Goal: Check status: Check status

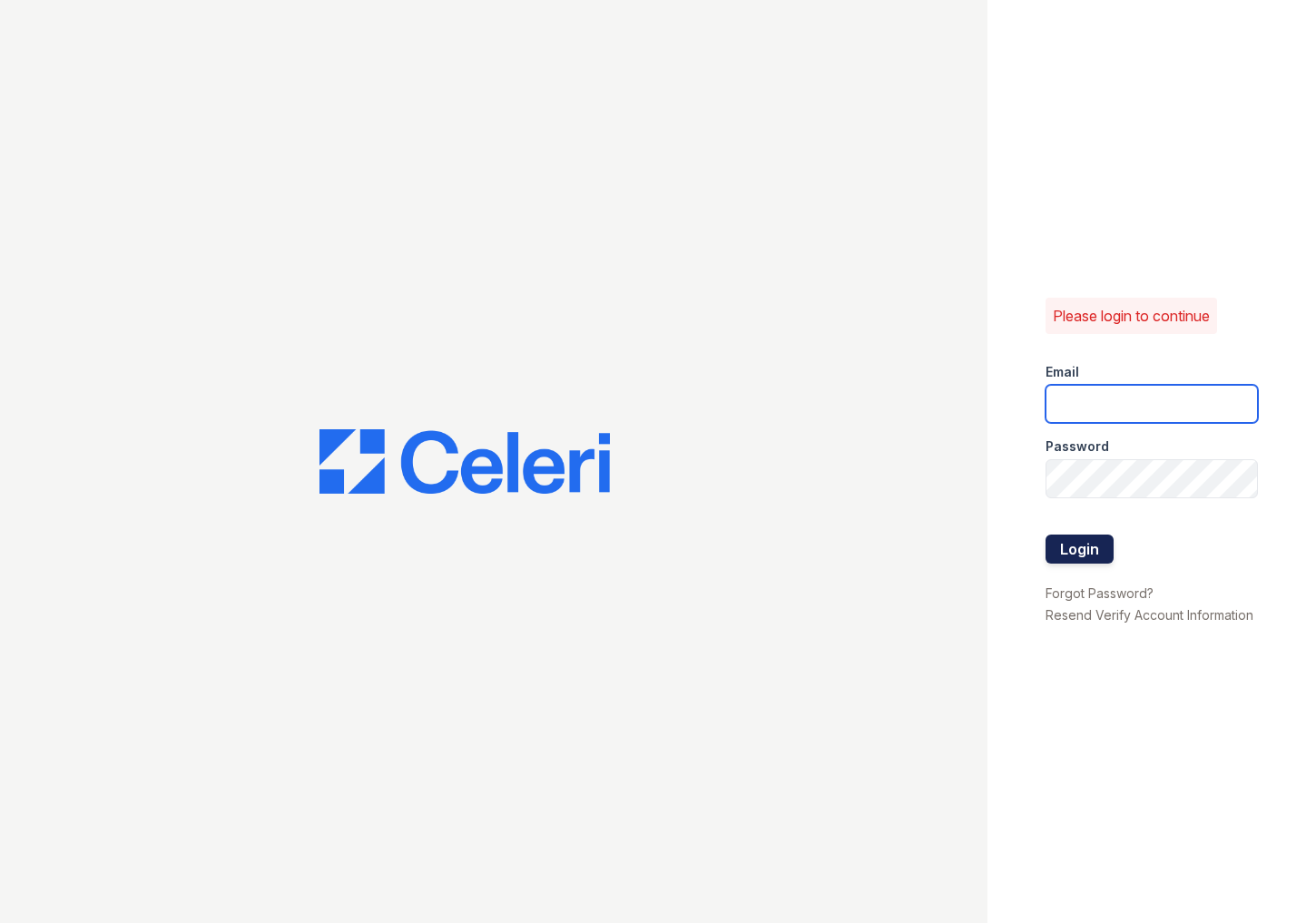
type input "[EMAIL_ADDRESS][DOMAIN_NAME]"
click at [1062, 540] on button "Login" at bounding box center [1078, 548] width 68 height 29
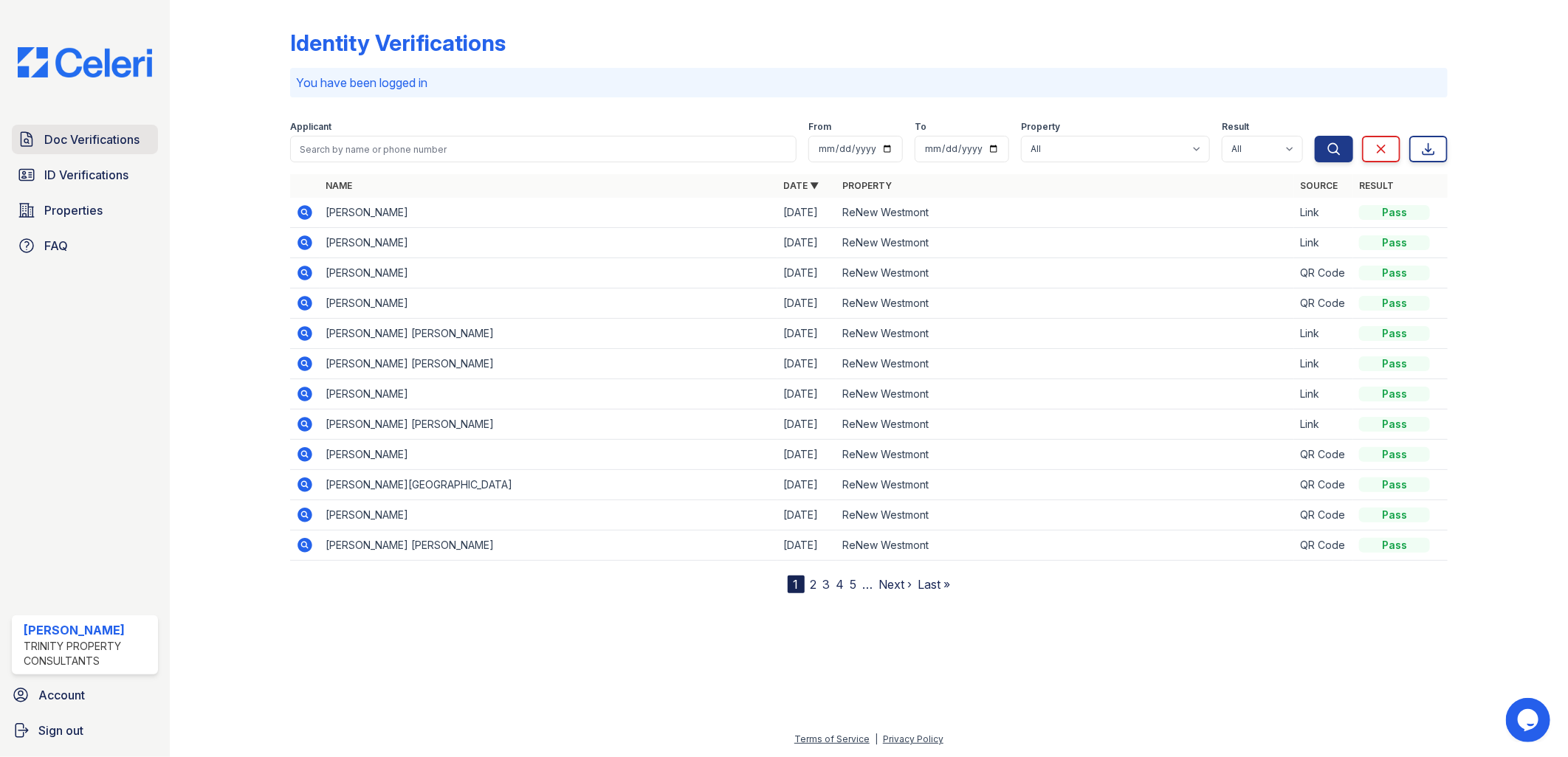
click at [100, 143] on span "Doc Verifications" at bounding box center [92, 139] width 95 height 17
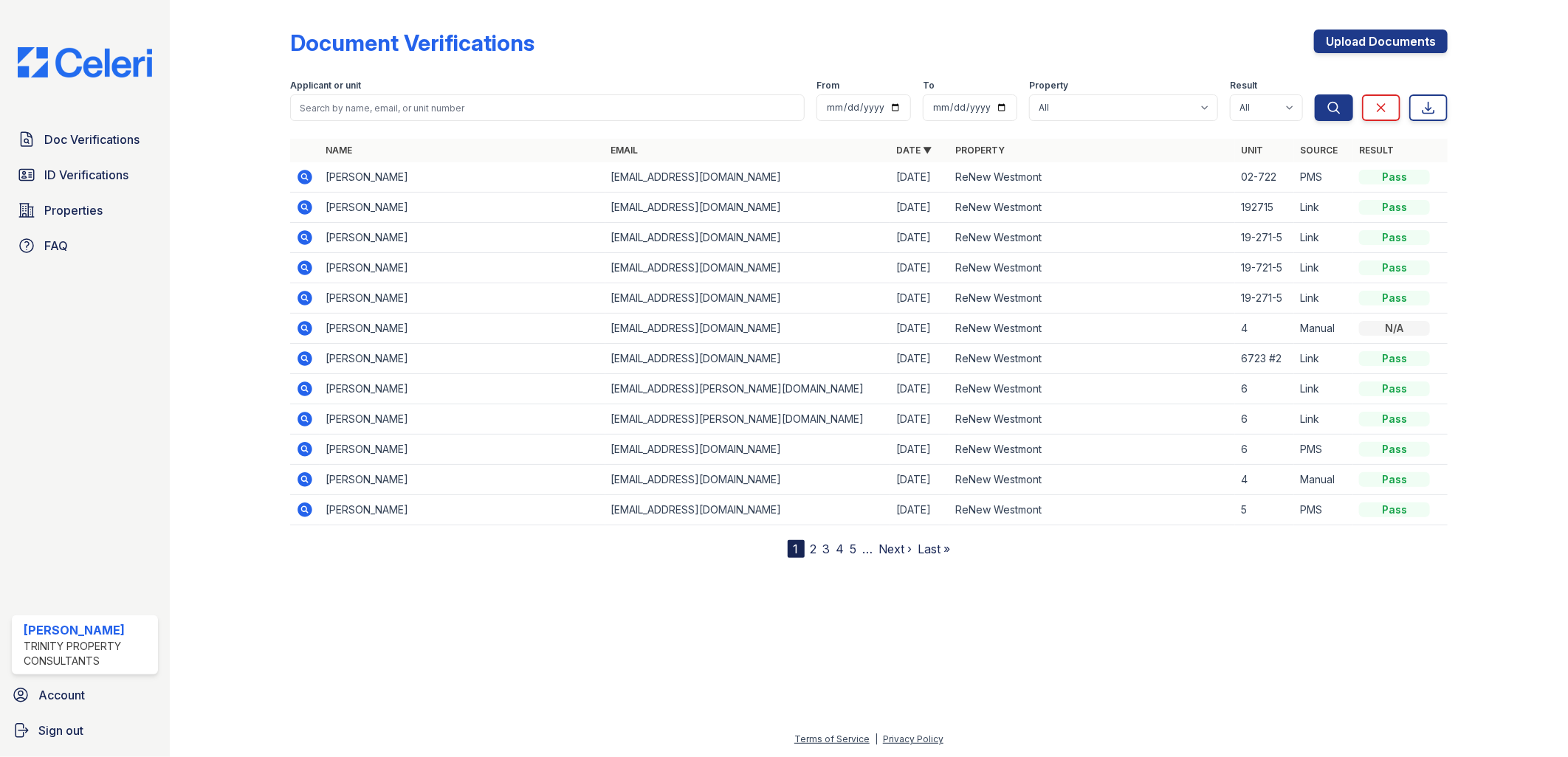
click at [304, 208] on icon at bounding box center [304, 206] width 4 height 4
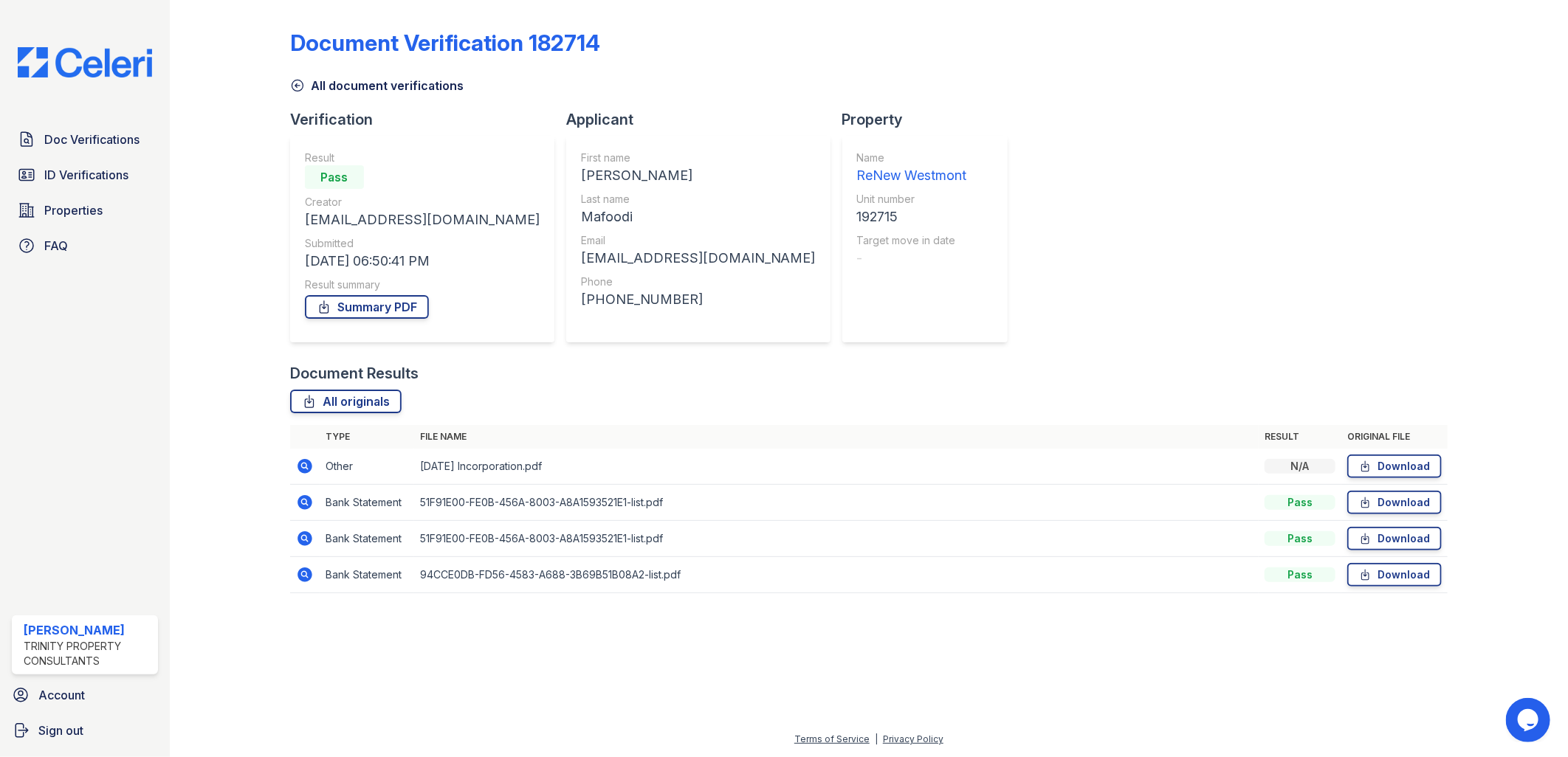
click at [306, 461] on icon at bounding box center [305, 467] width 15 height 15
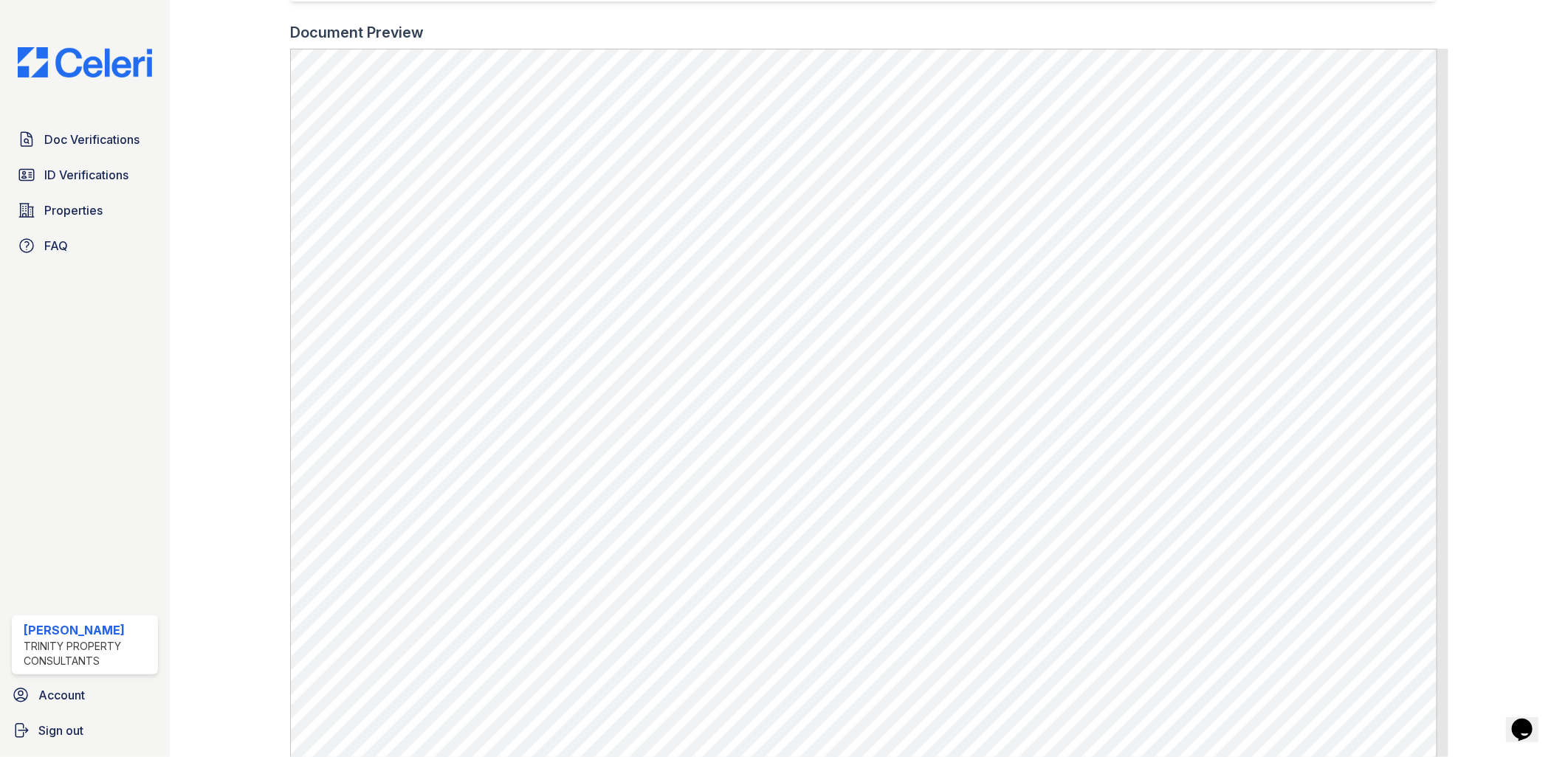
scroll to position [409, 0]
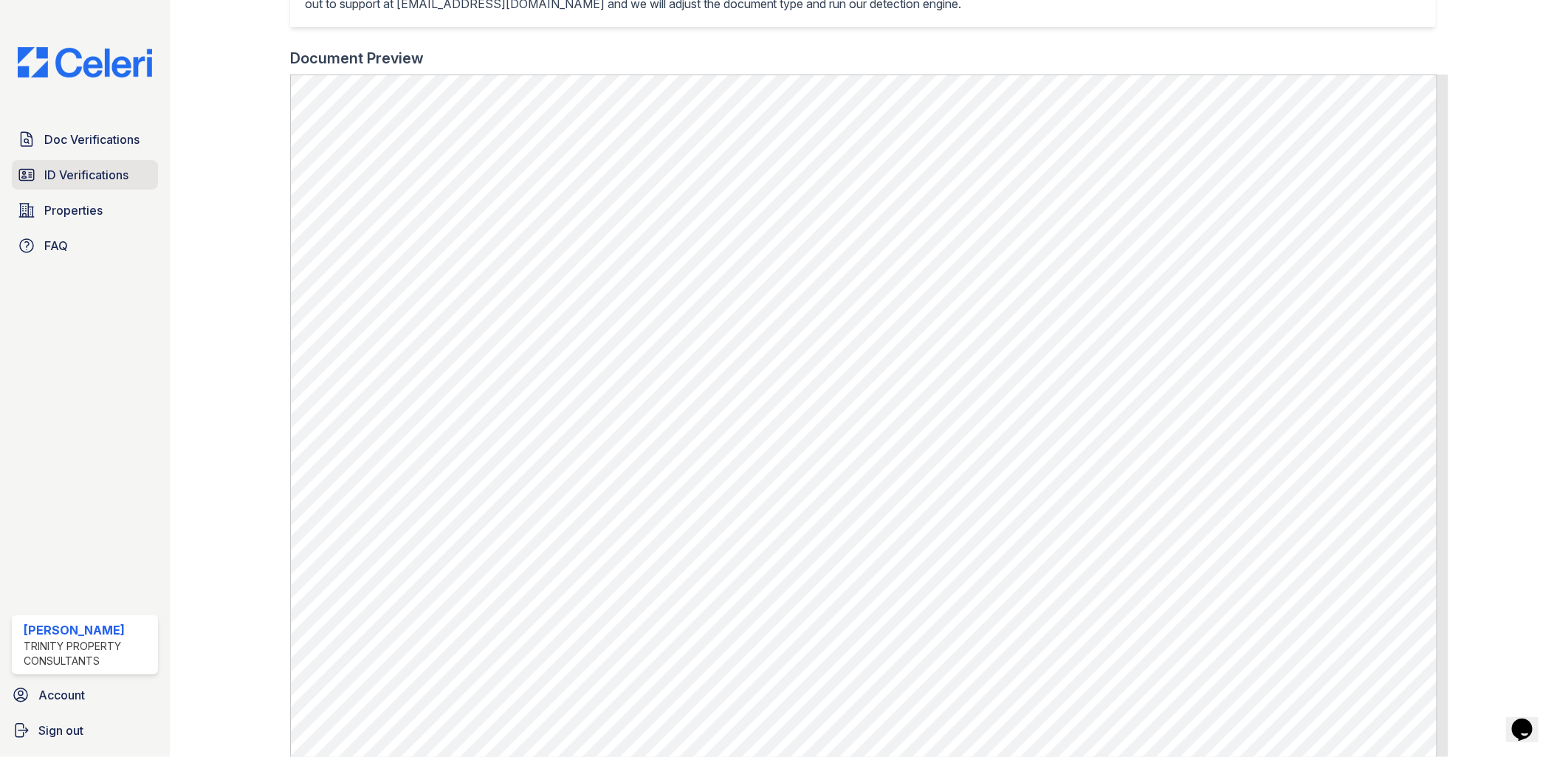
click at [105, 175] on span "ID Verifications" at bounding box center [86, 175] width 84 height 17
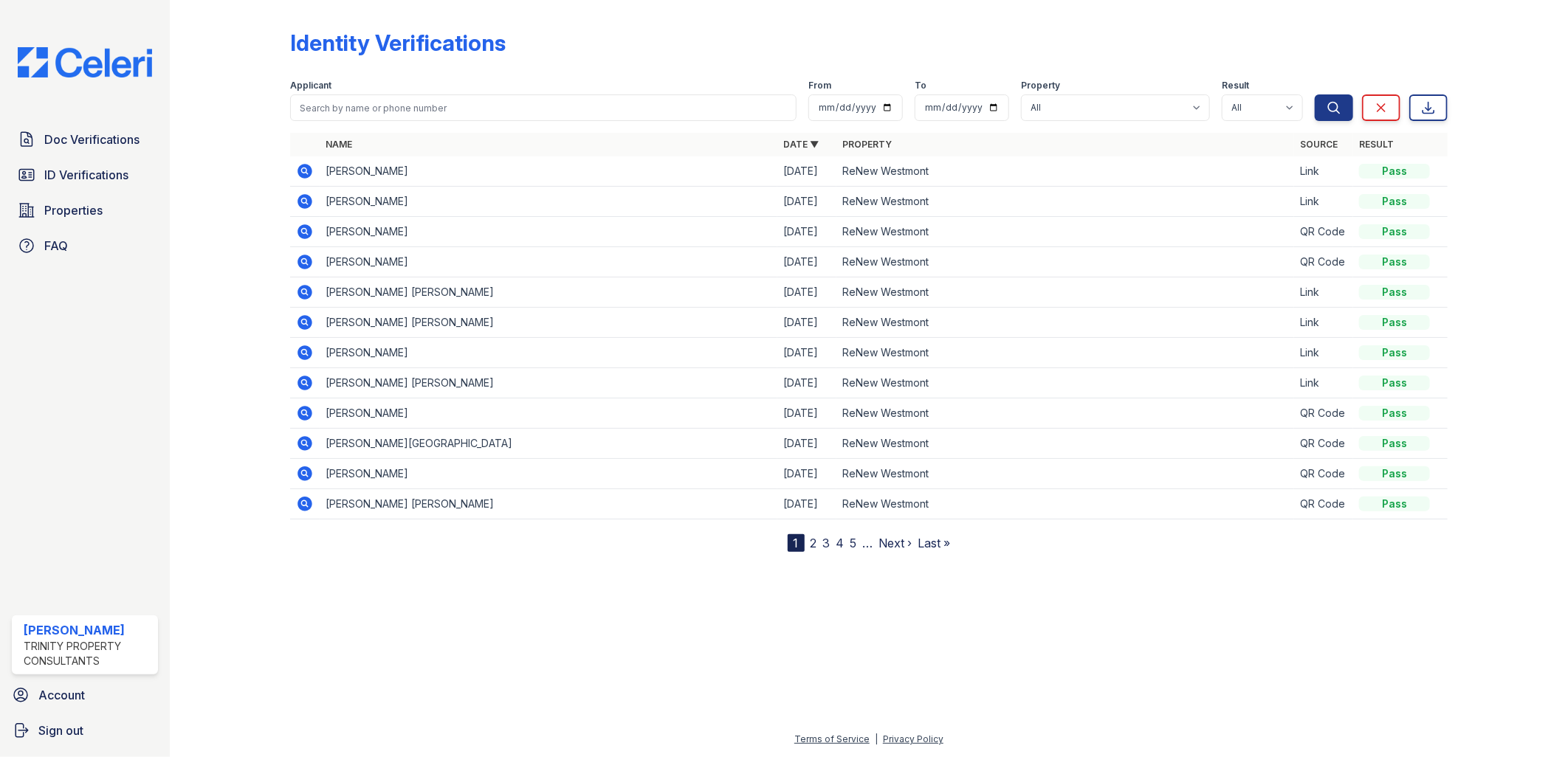
click at [306, 168] on icon at bounding box center [305, 171] width 15 height 15
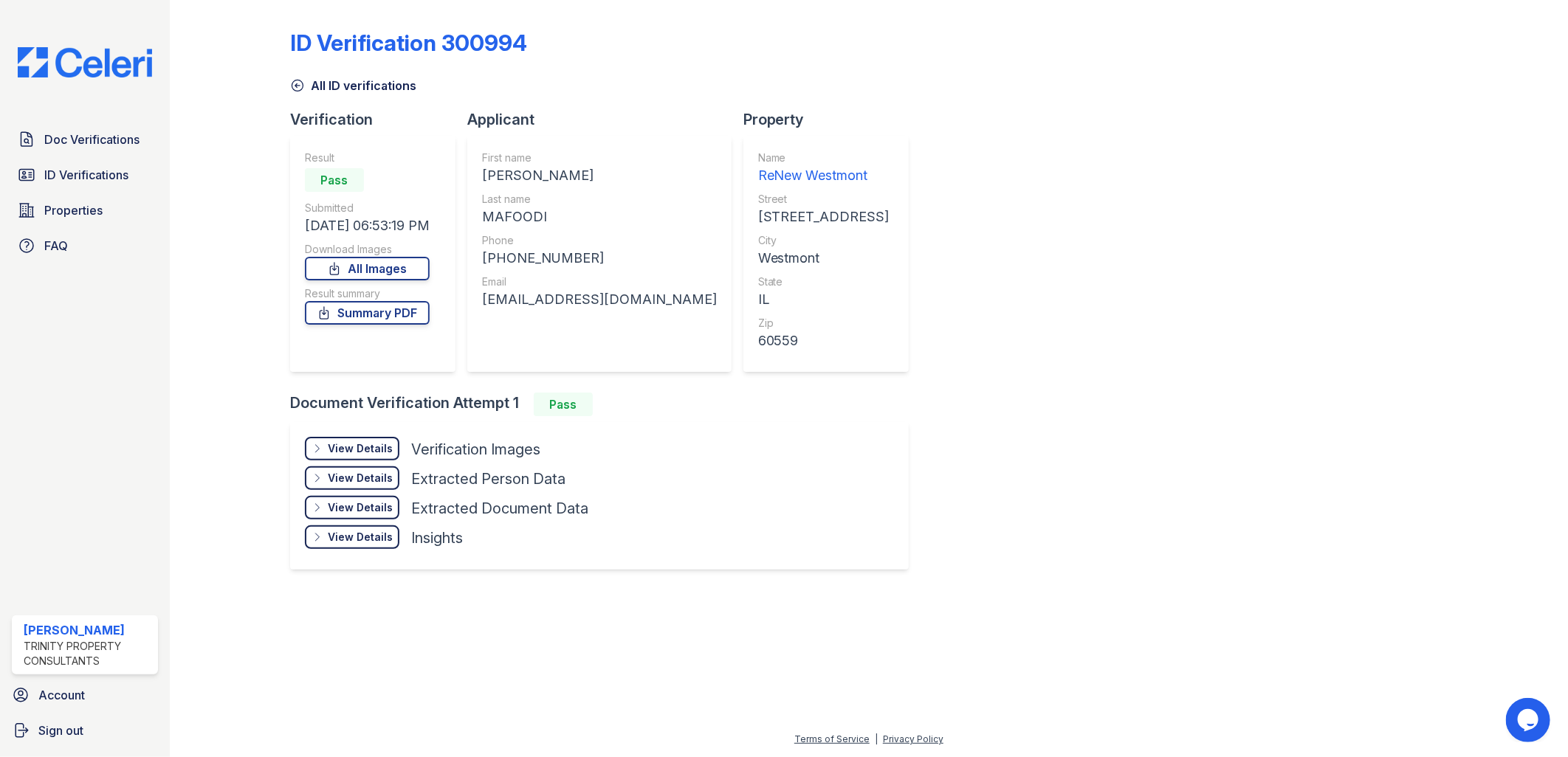
click at [379, 454] on div "View Details" at bounding box center [360, 449] width 65 height 15
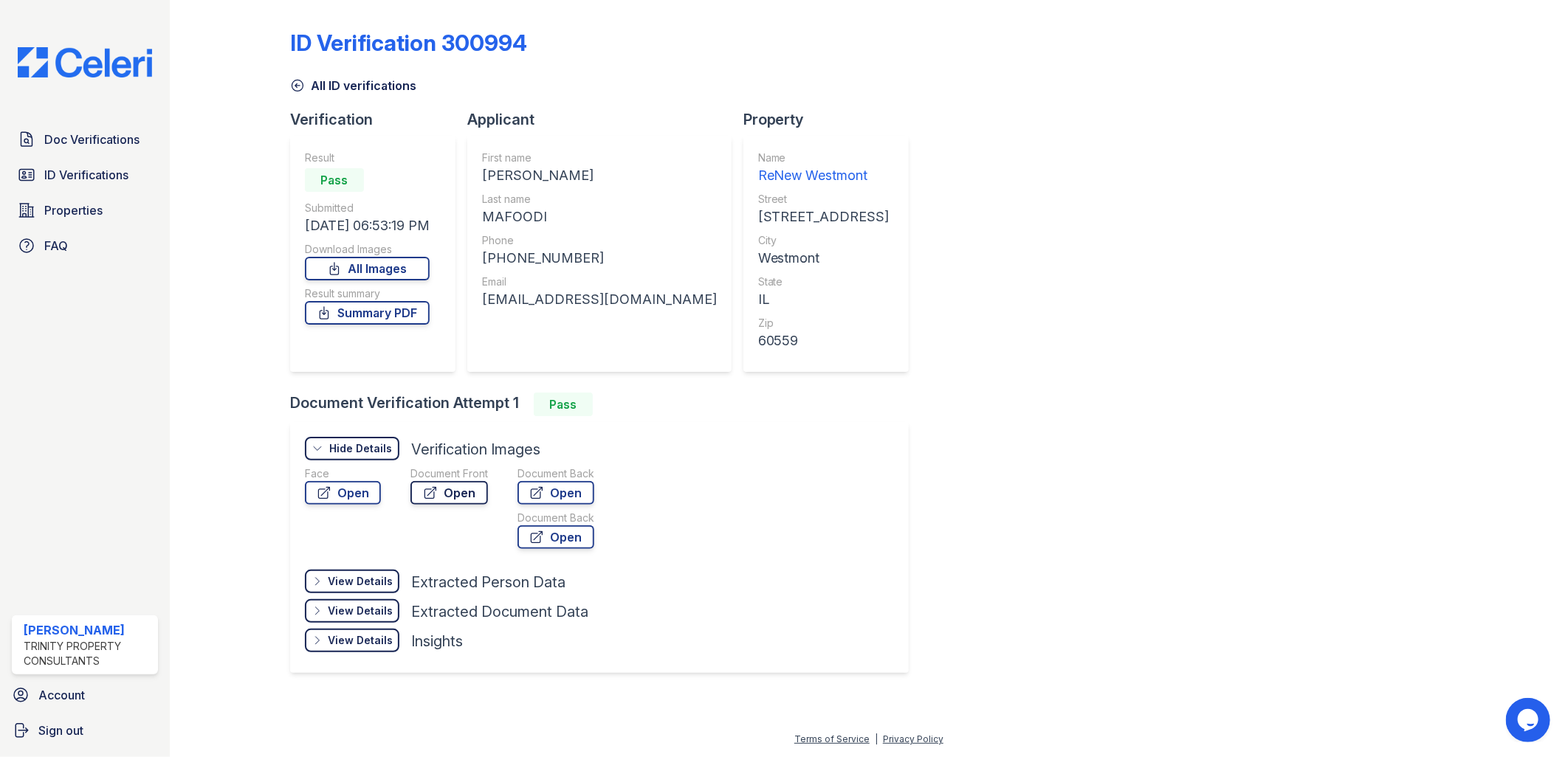
click at [477, 490] on link "Open" at bounding box center [449, 493] width 78 height 23
click at [70, 181] on span "ID Verifications" at bounding box center [86, 175] width 84 height 17
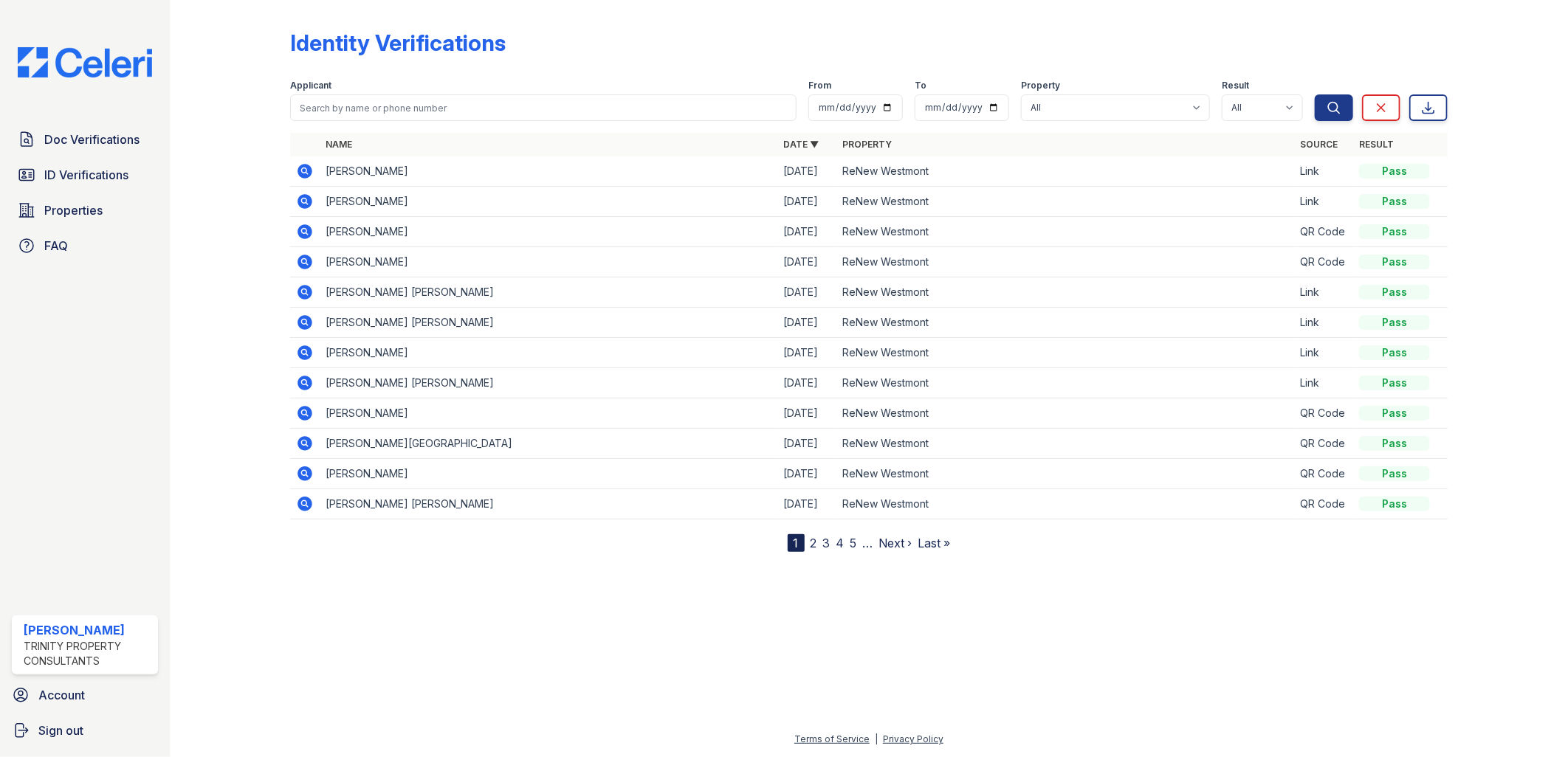
click at [300, 201] on icon at bounding box center [305, 202] width 15 height 15
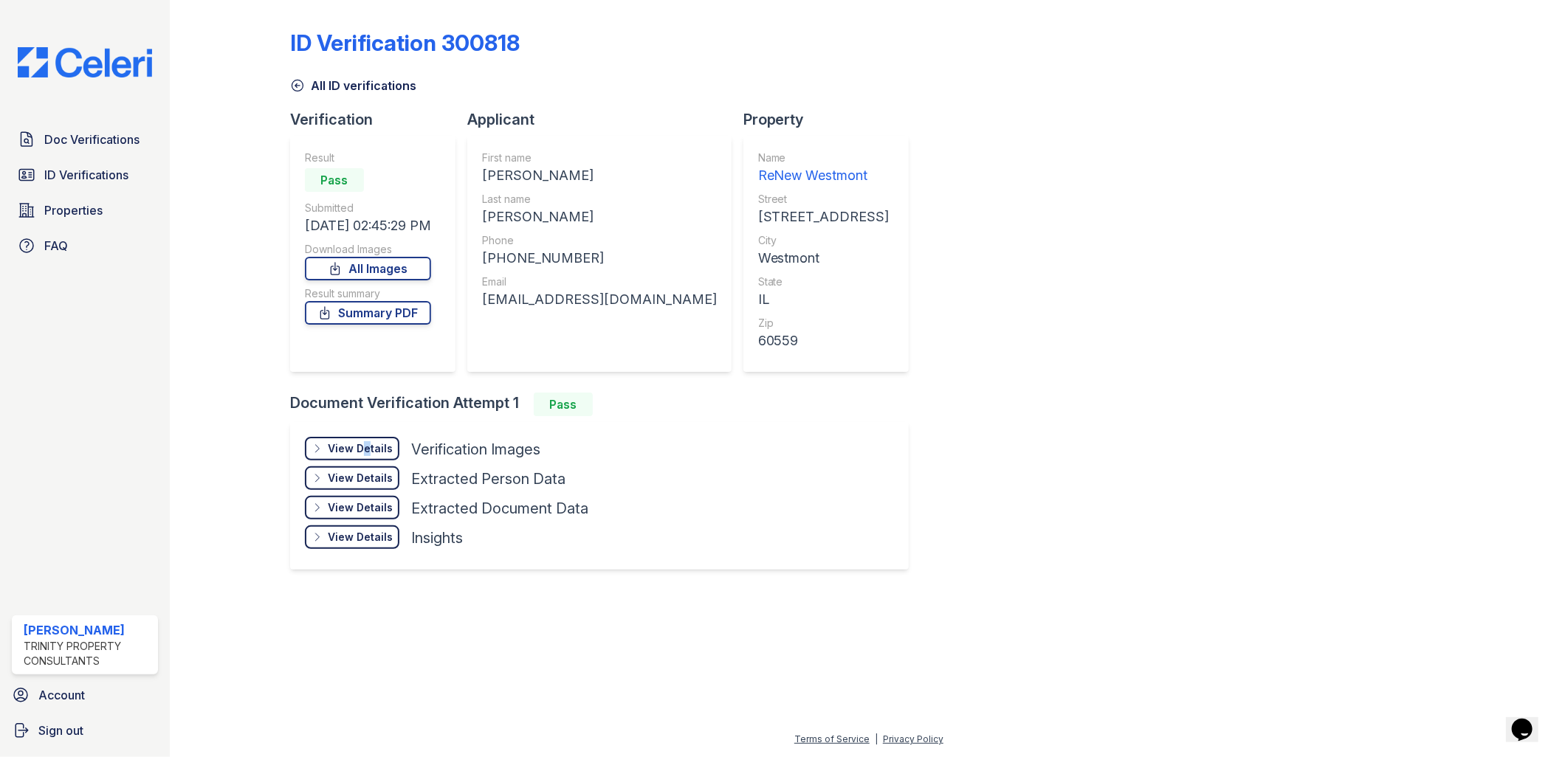
click at [363, 446] on div "View Details" at bounding box center [360, 449] width 65 height 15
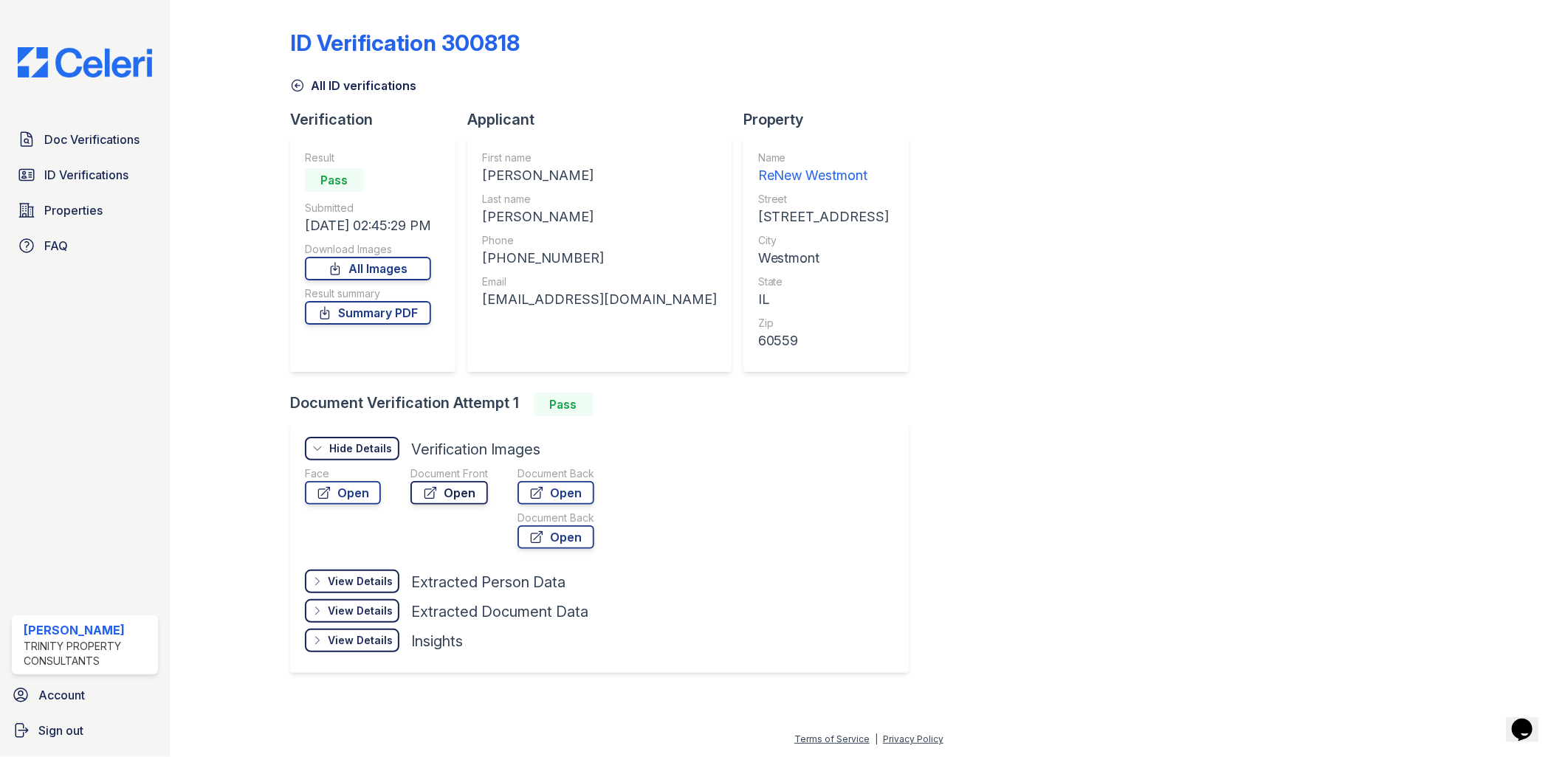
click at [474, 496] on link "Open" at bounding box center [449, 493] width 78 height 23
click at [116, 131] on span "Doc Verifications" at bounding box center [92, 139] width 95 height 17
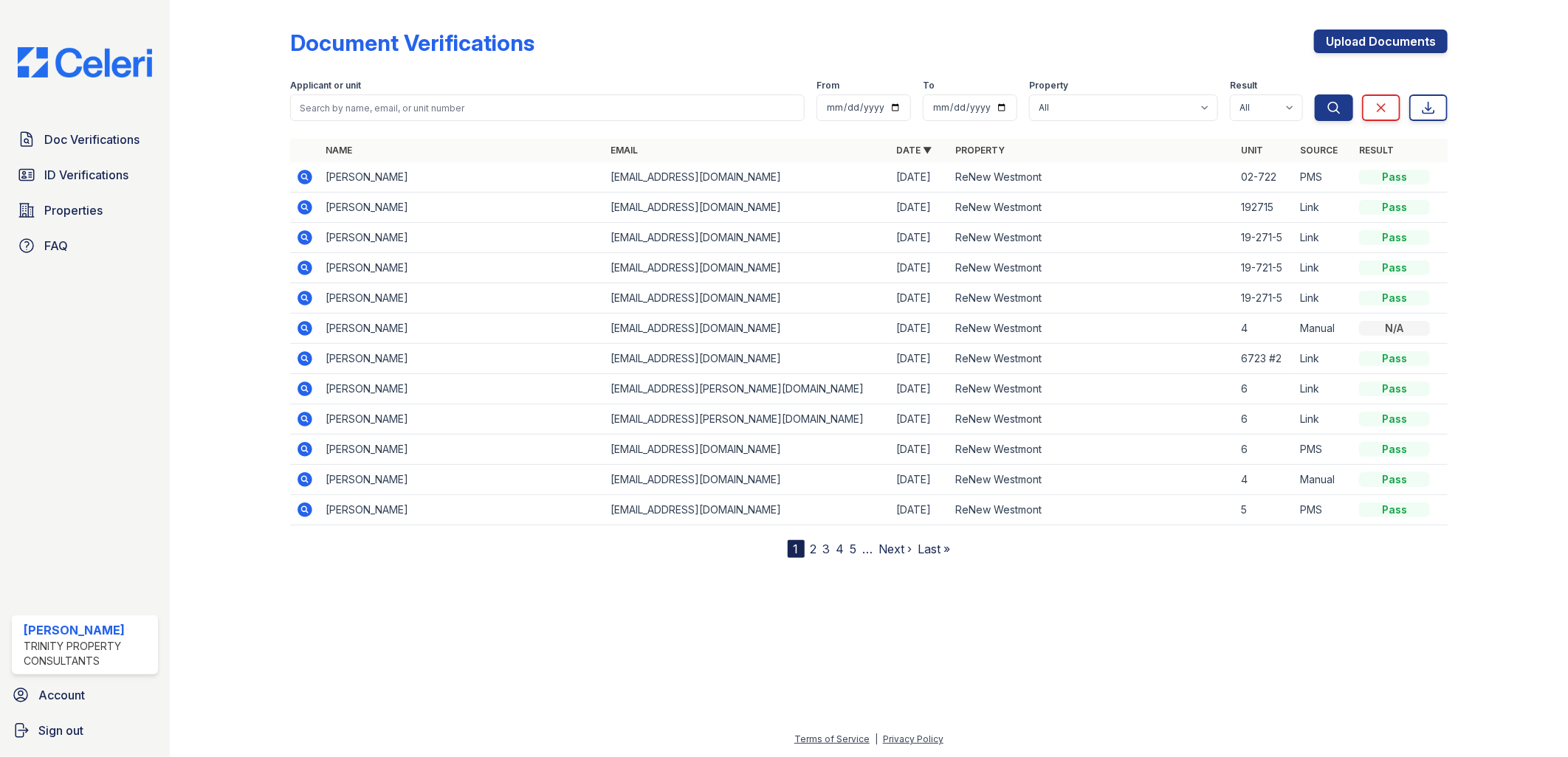
click at [304, 236] on icon at bounding box center [304, 236] width 4 height 4
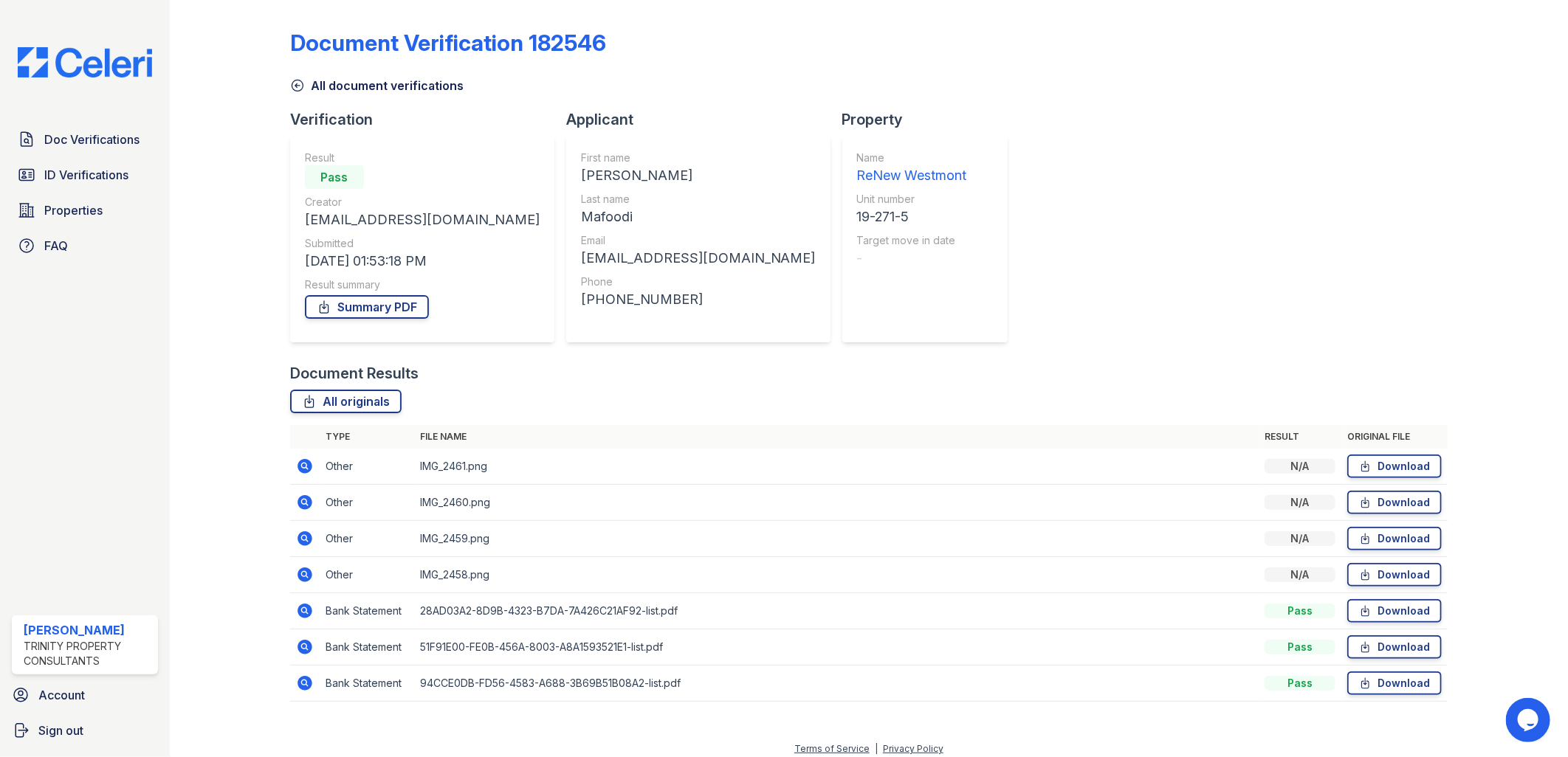
click at [307, 572] on icon at bounding box center [305, 575] width 15 height 15
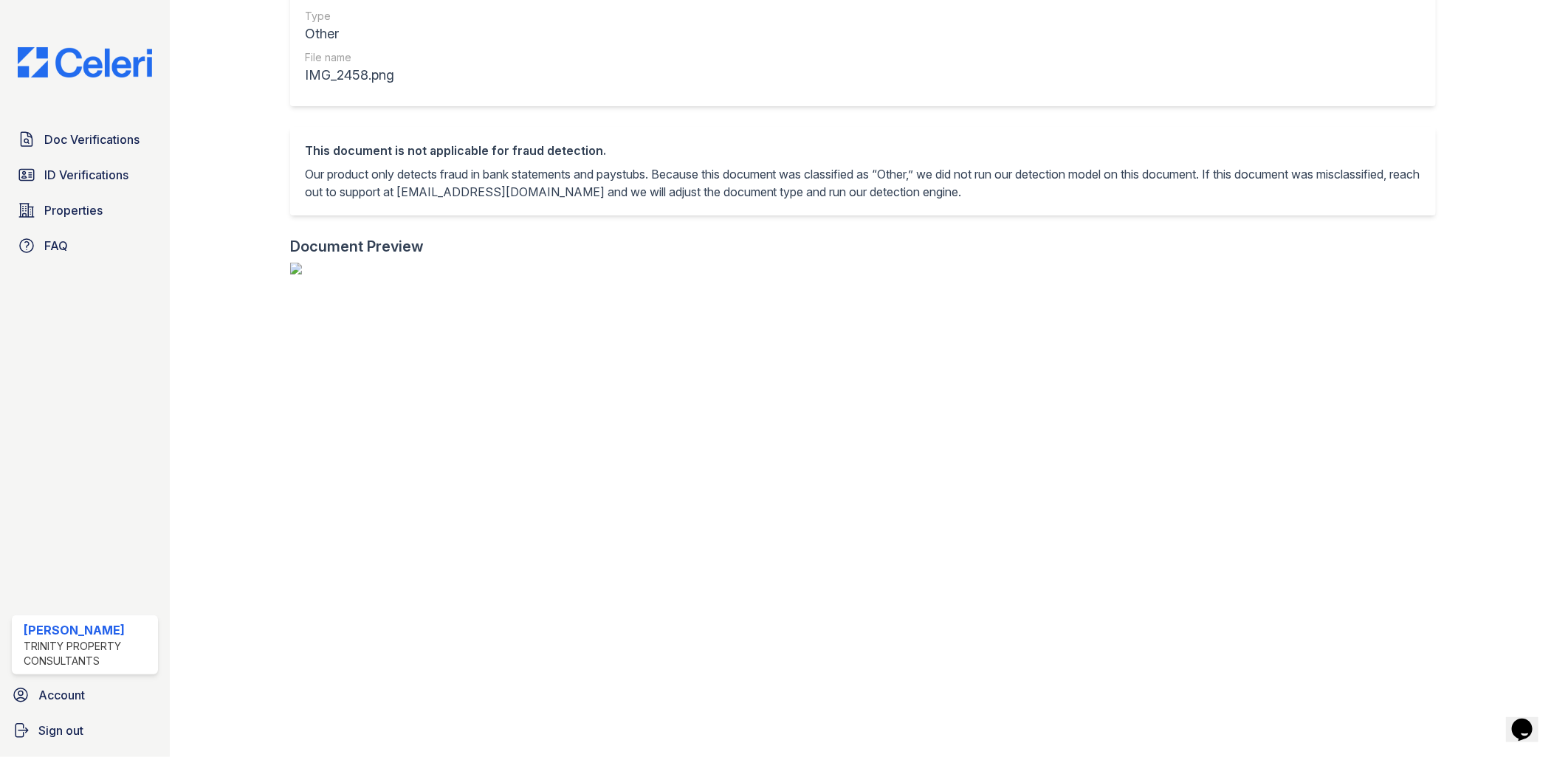
scroll to position [246, 0]
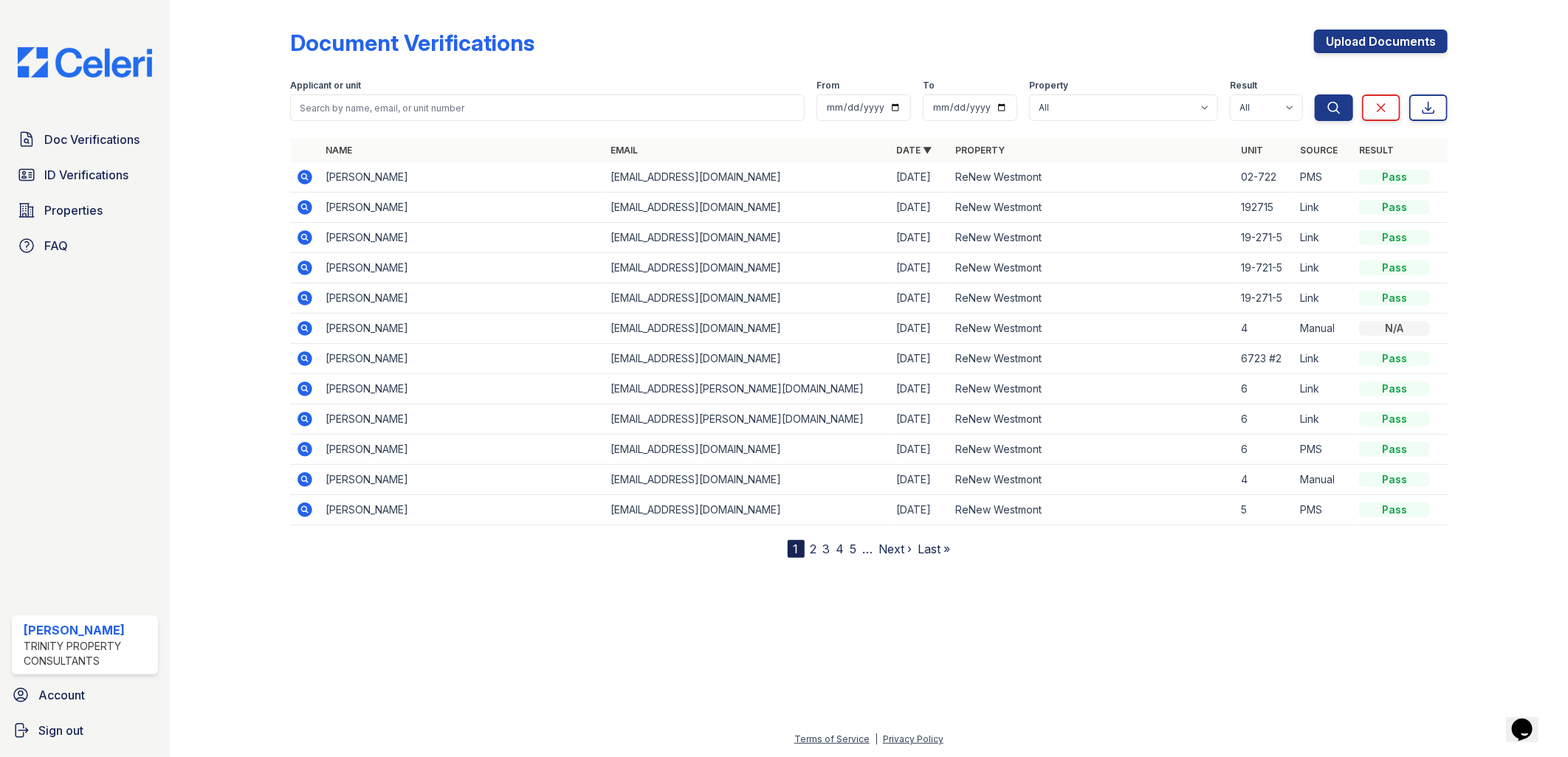
click at [304, 203] on icon at bounding box center [305, 208] width 15 height 15
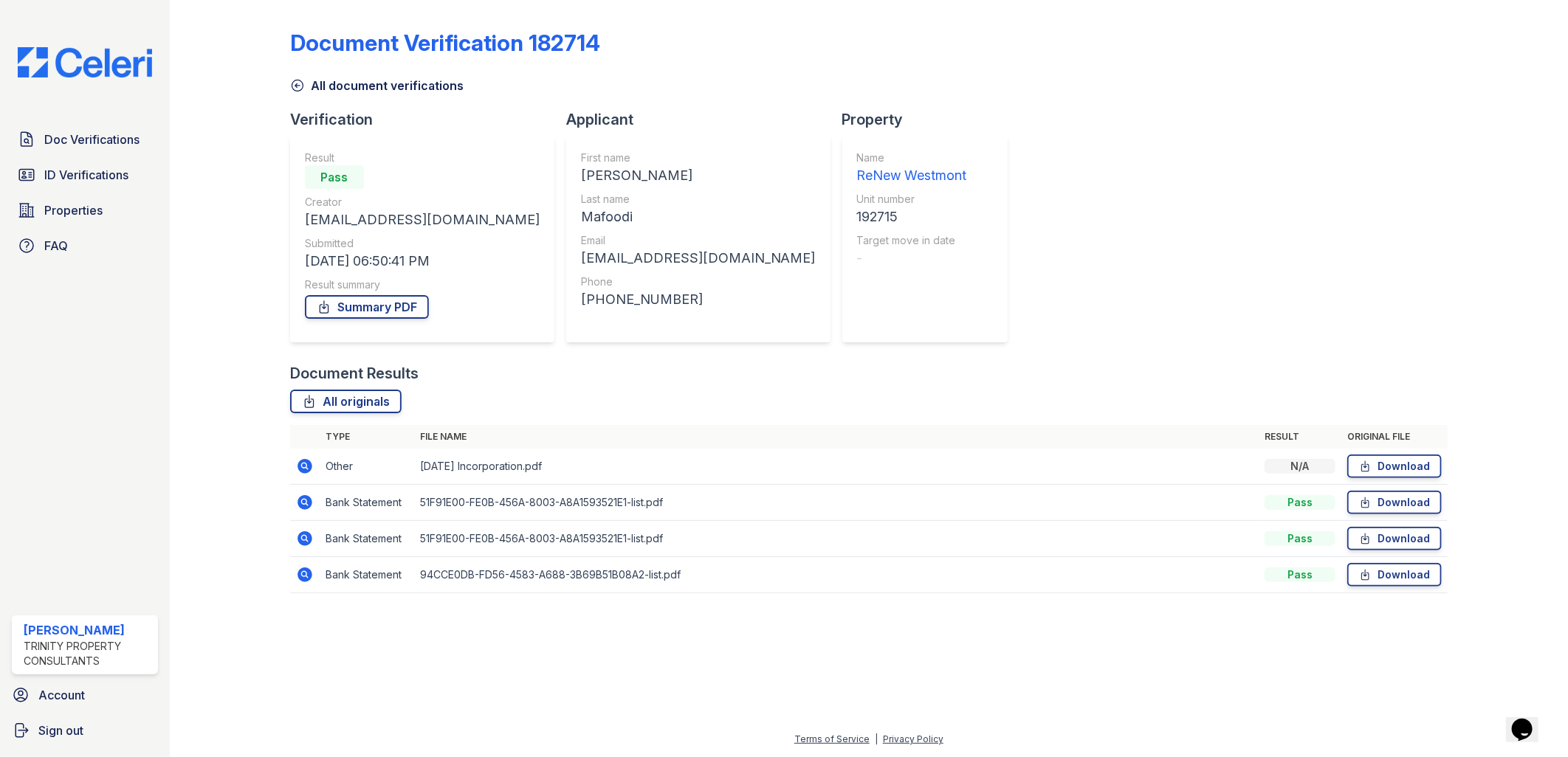
click at [304, 467] on icon at bounding box center [305, 466] width 17 height 17
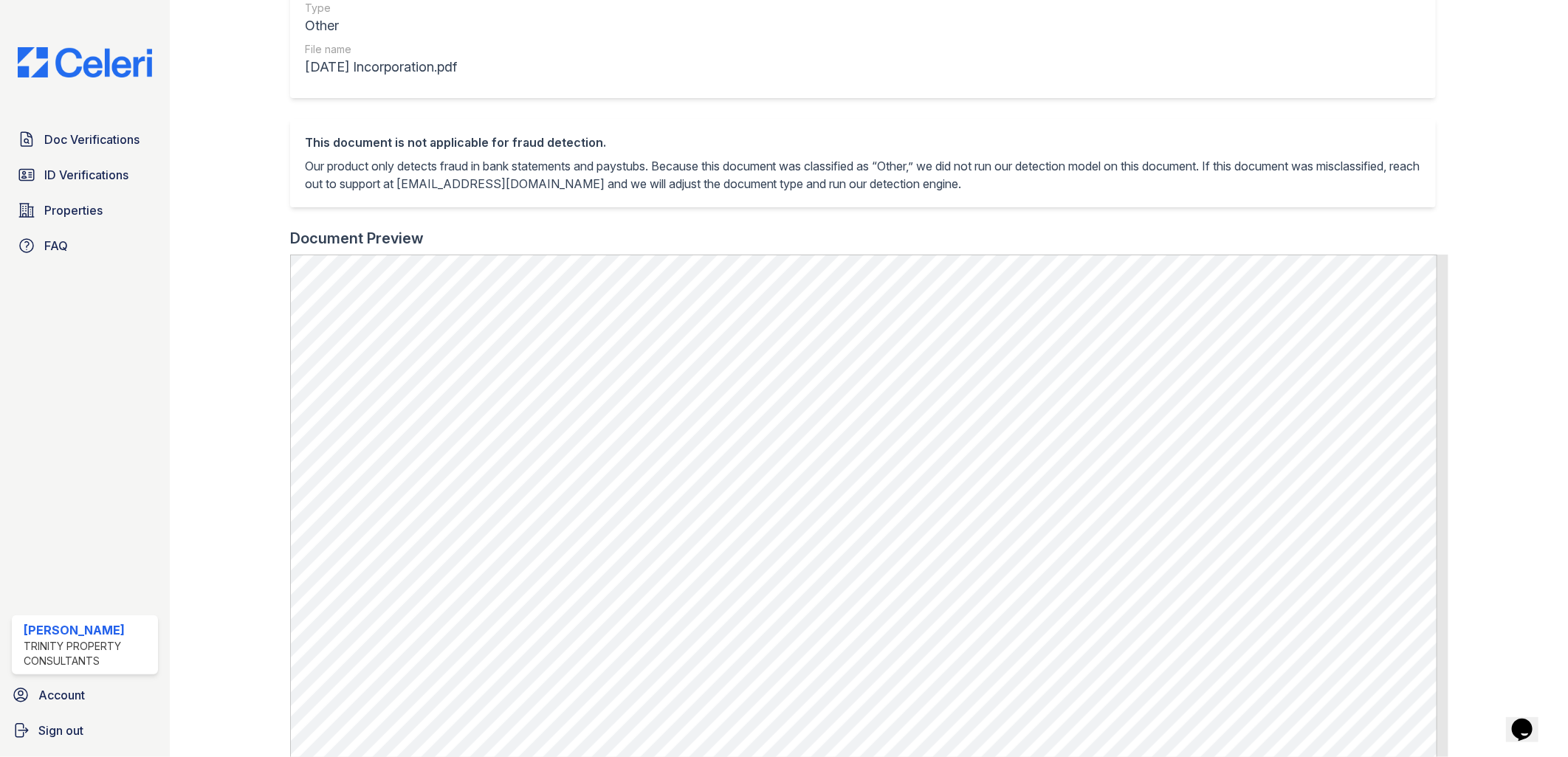
scroll to position [205, 0]
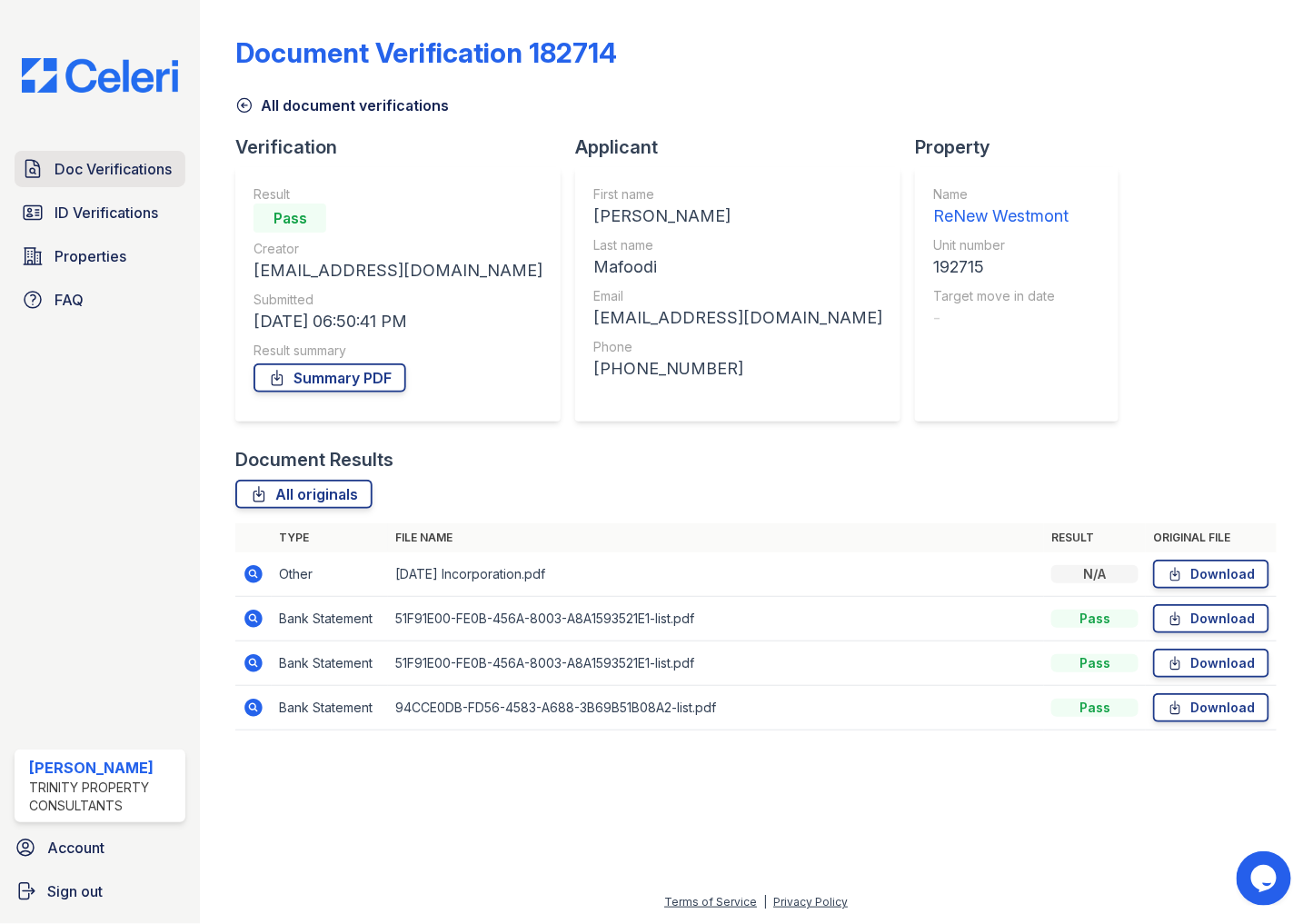
click at [145, 166] on span "Doc Verifications" at bounding box center [113, 168] width 117 height 21
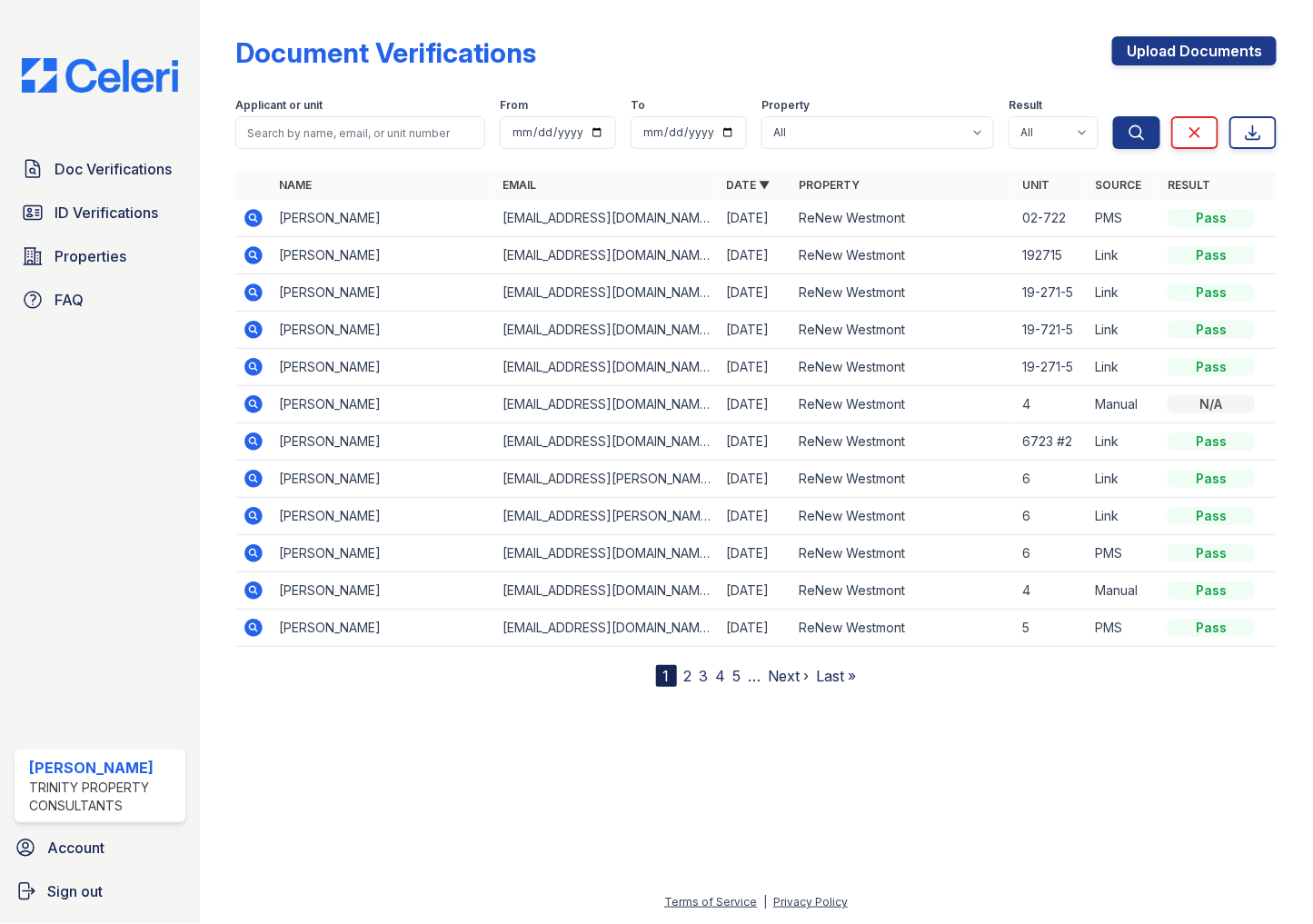
click at [257, 256] on icon at bounding box center [255, 256] width 19 height 19
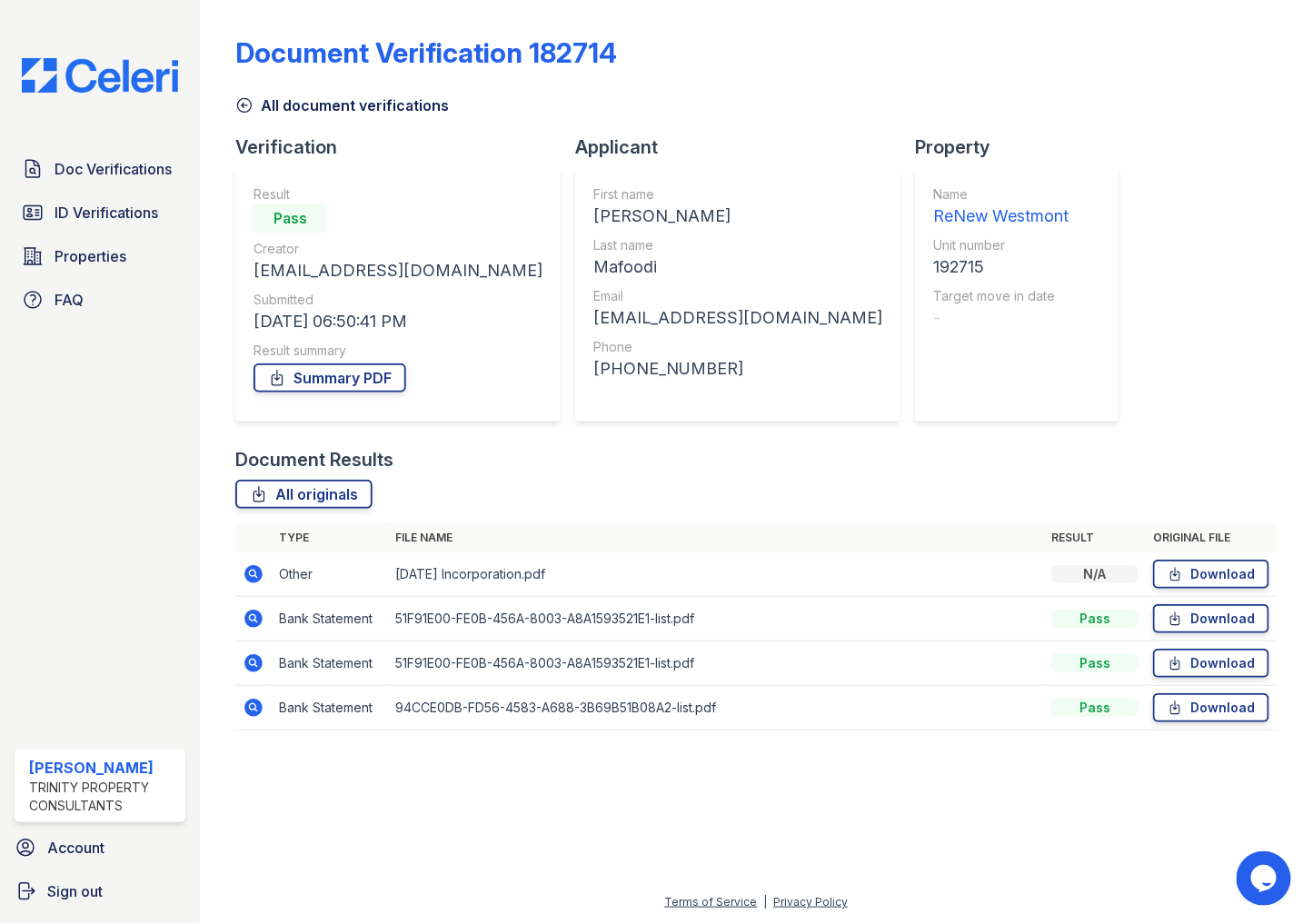
click at [250, 566] on icon at bounding box center [255, 574] width 19 height 19
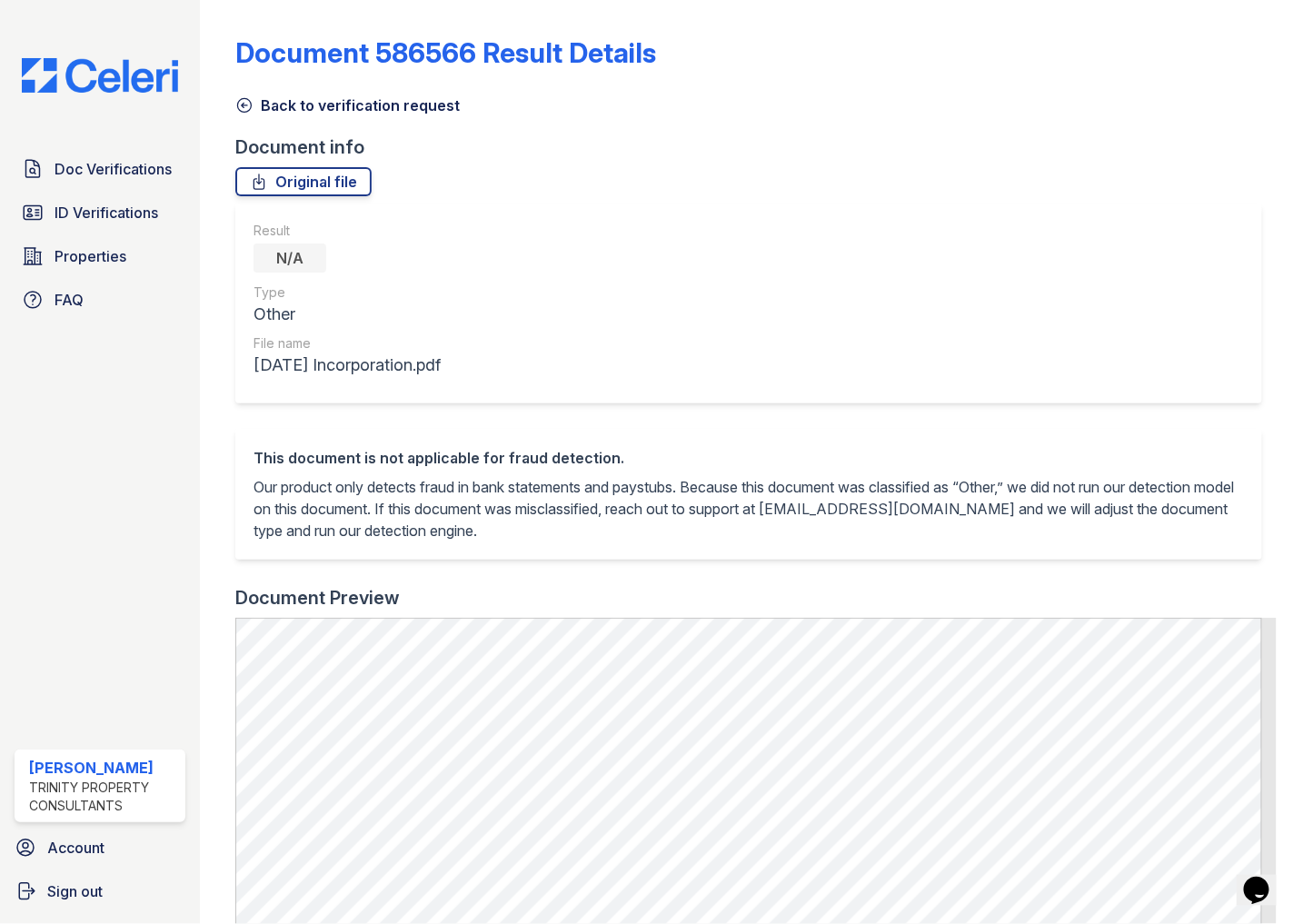
click at [779, 38] on div "Document 586566 Result Details" at bounding box center [756, 59] width 1041 height 47
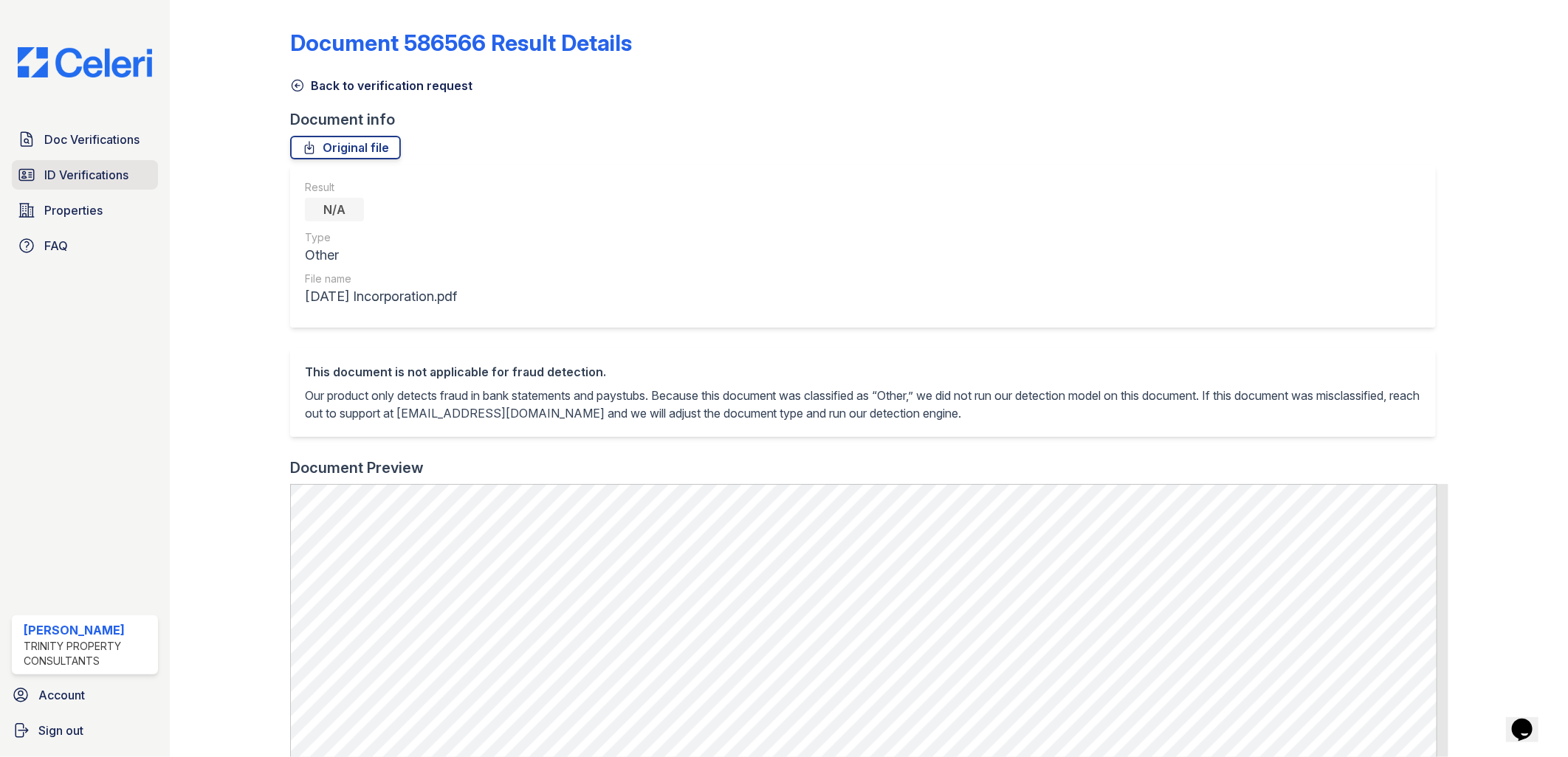
click at [111, 175] on span "ID Verifications" at bounding box center [86, 175] width 84 height 17
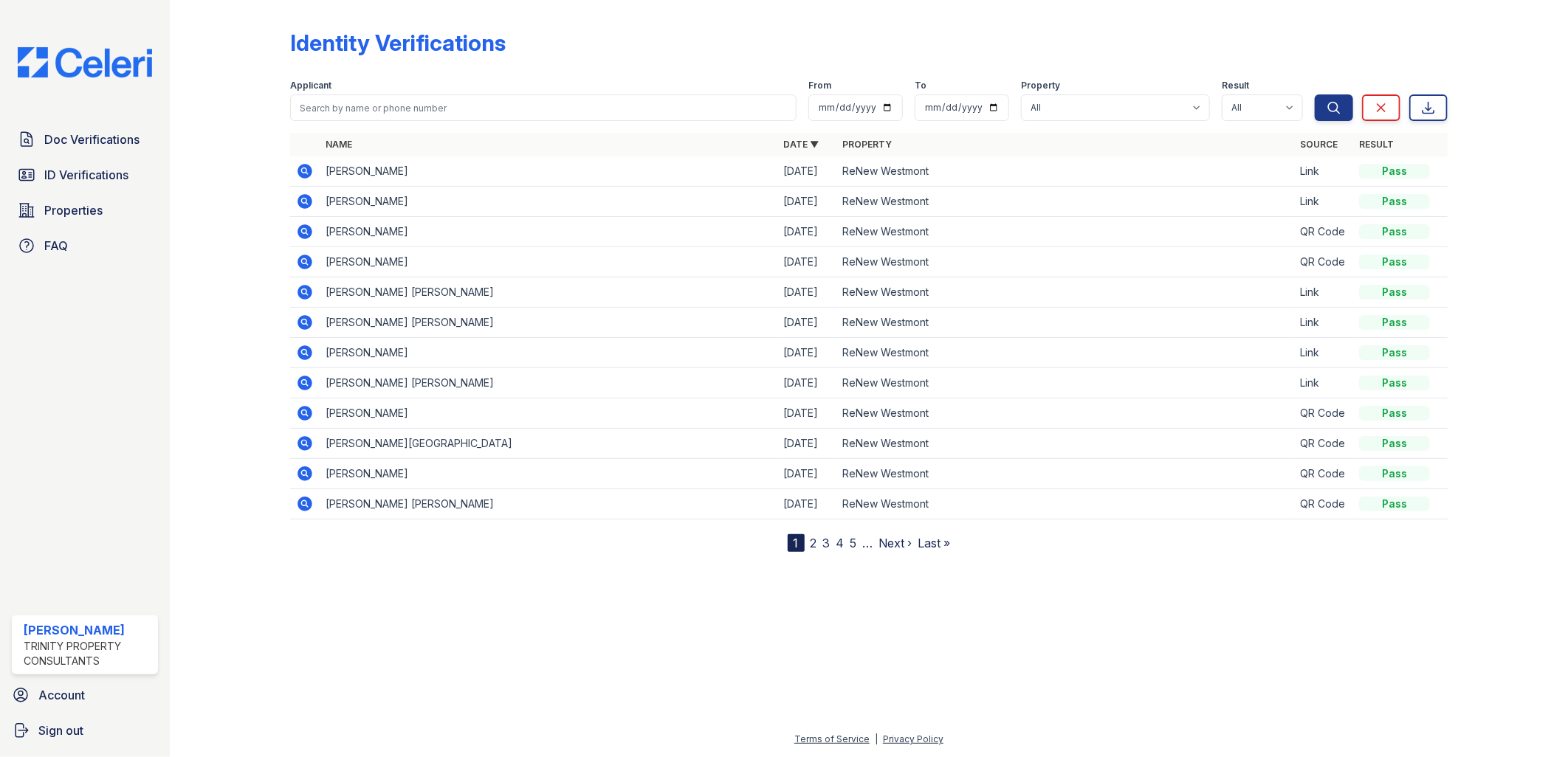
click at [305, 170] on icon at bounding box center [304, 170] width 4 height 4
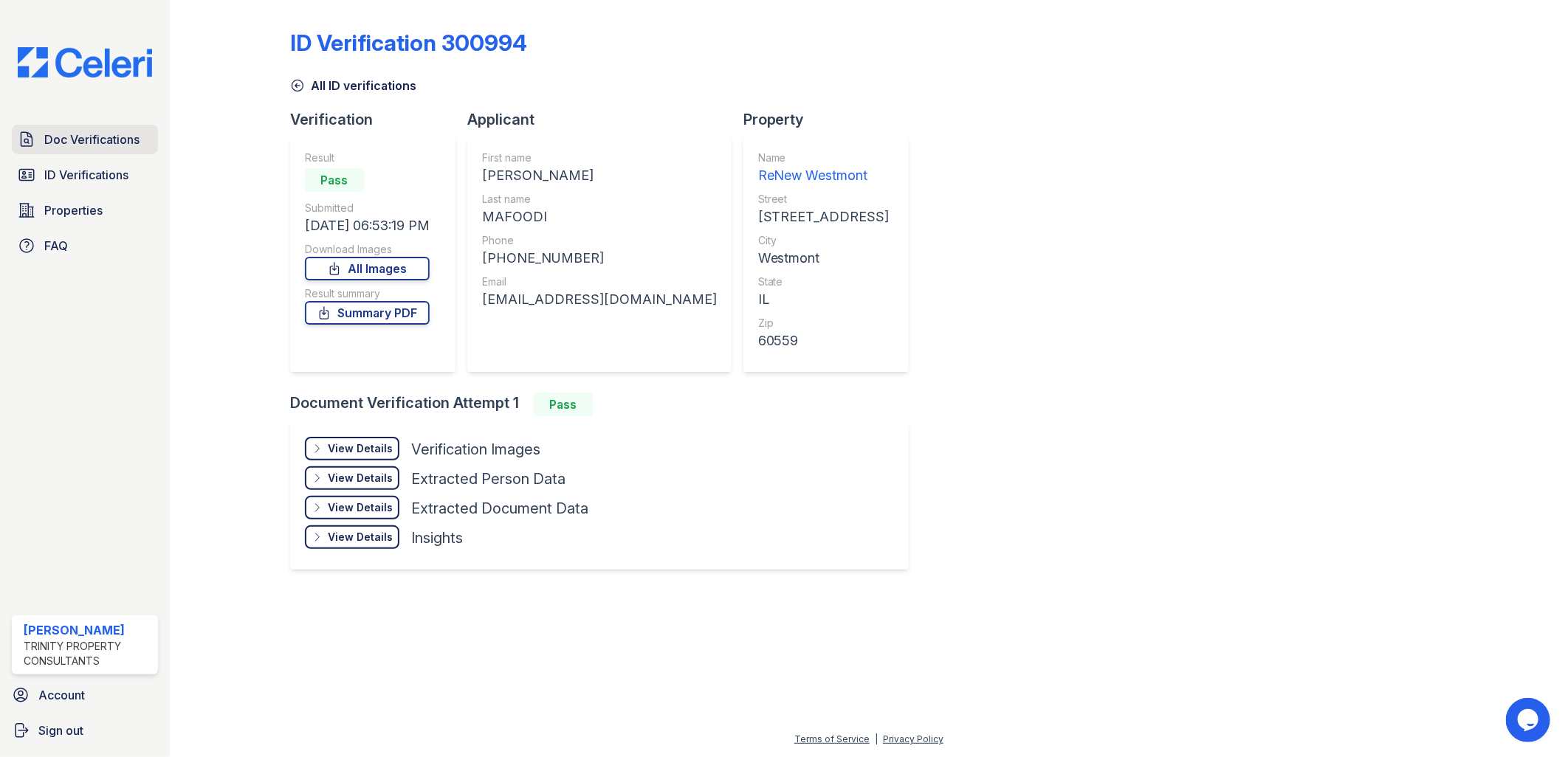
click at [40, 135] on link "Doc Verifications" at bounding box center [85, 139] width 146 height 29
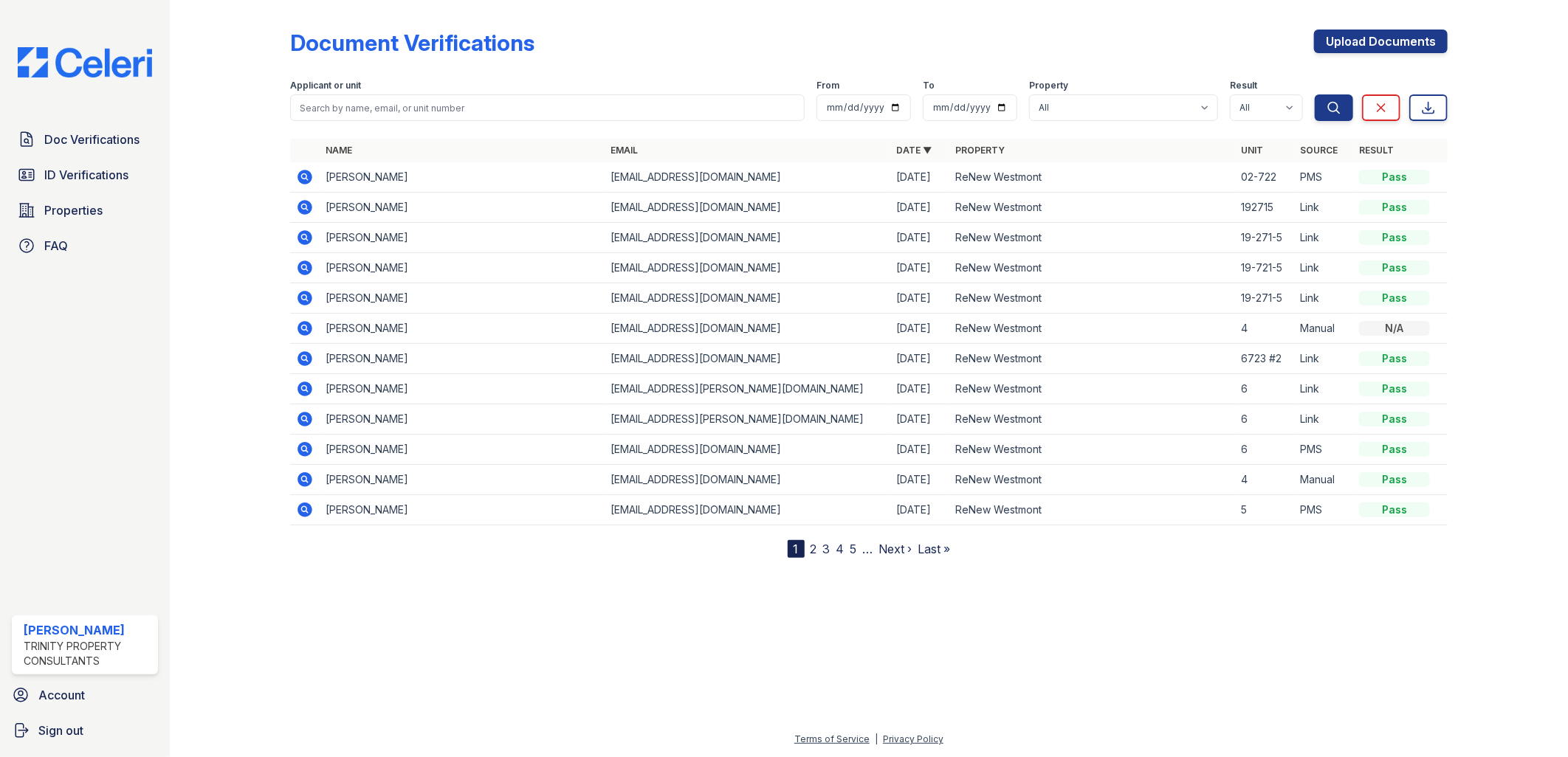
click at [308, 205] on icon at bounding box center [305, 208] width 15 height 15
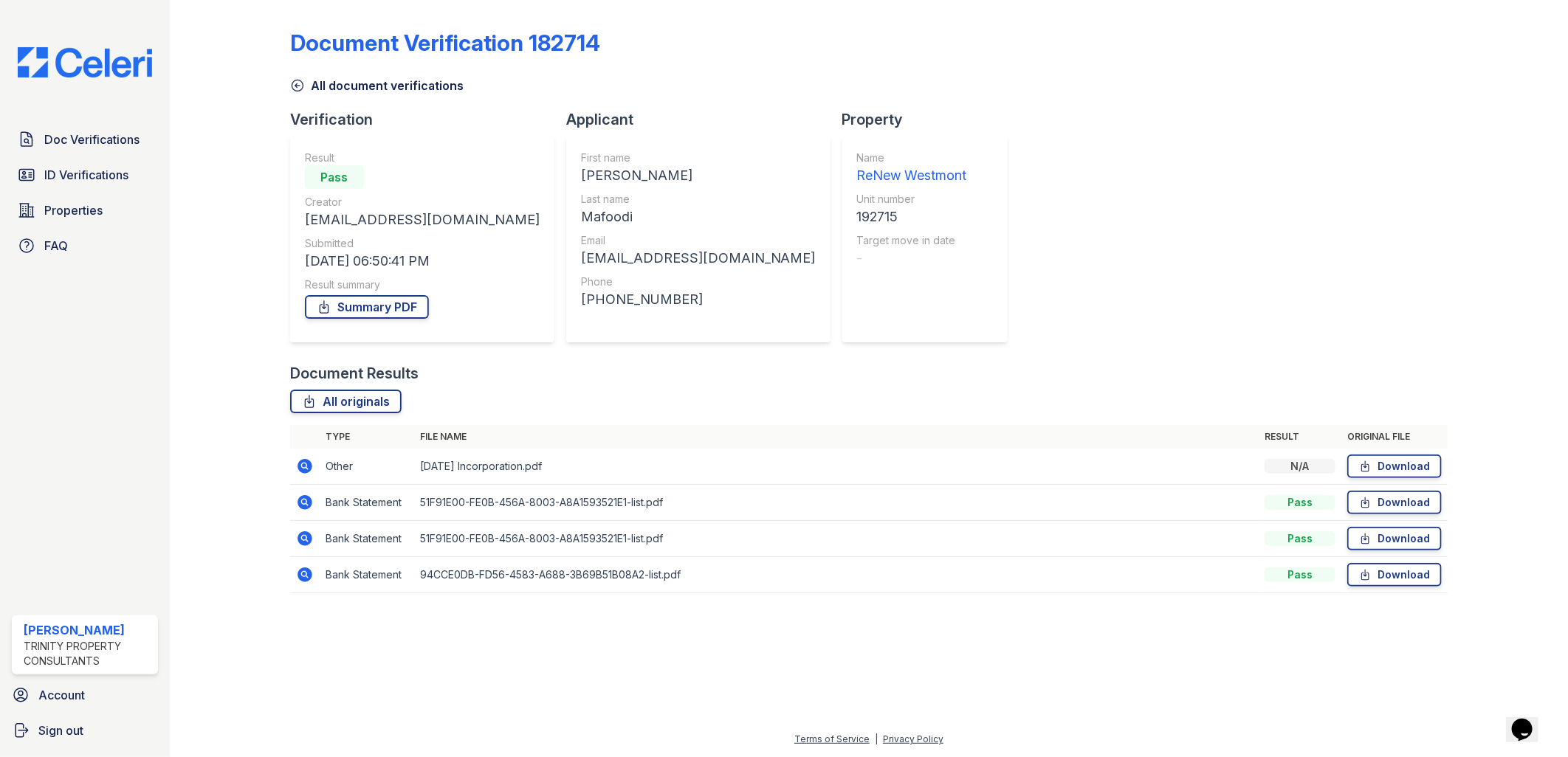
click at [305, 463] on icon at bounding box center [304, 465] width 4 height 4
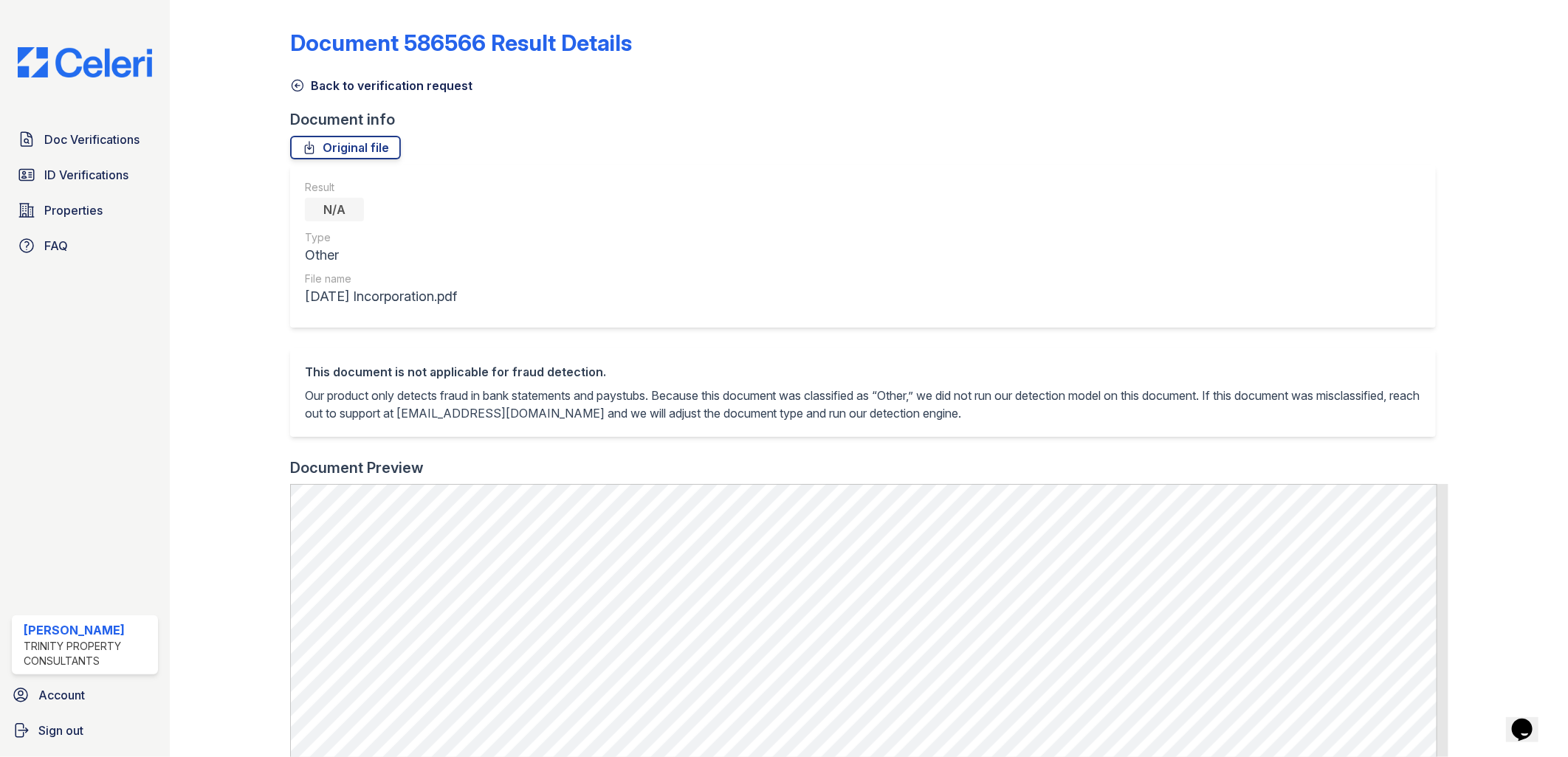
click at [768, 171] on div "Result N/A Type Other File name [DATE] Incorporation.pdf" at bounding box center [863, 246] width 1146 height 162
